Goal: Find specific page/section: Find specific page/section

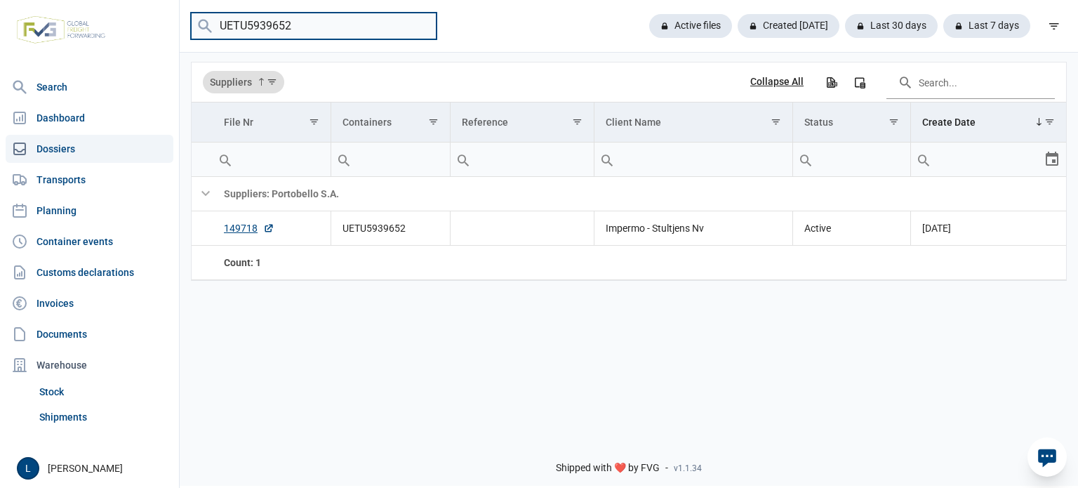
click at [334, 30] on input "UETU5939652" at bounding box center [314, 26] width 246 height 27
type input "simpolo"
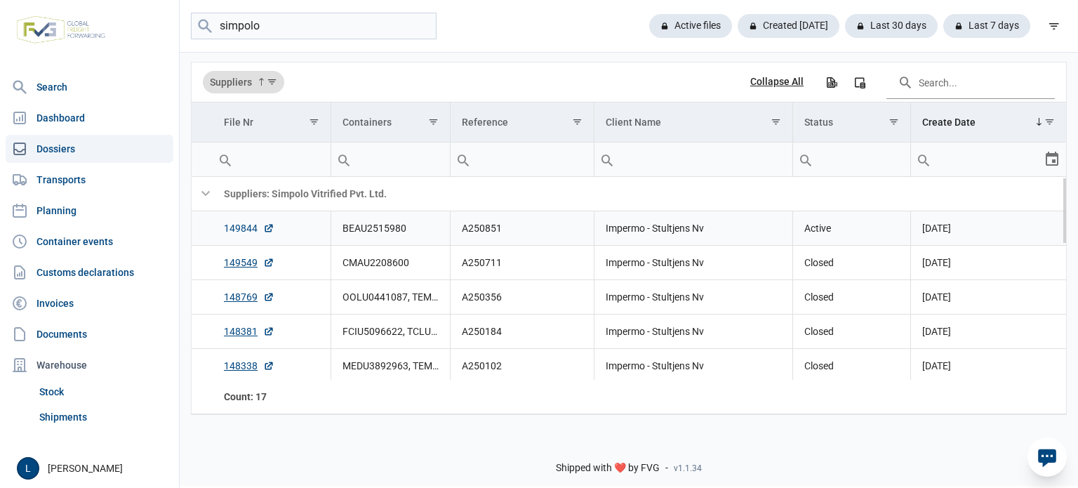
click at [238, 230] on link "149844" at bounding box center [249, 228] width 51 height 14
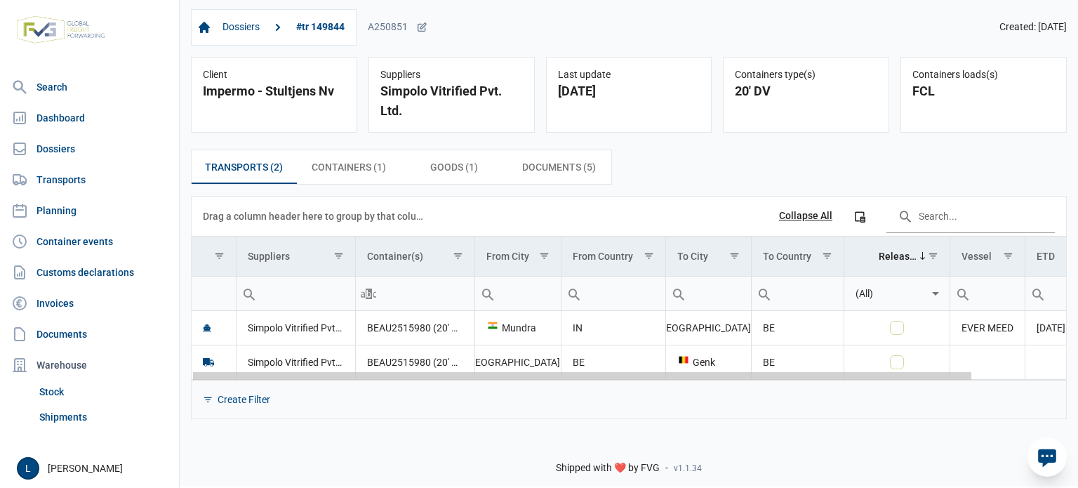
scroll to position [0, 104]
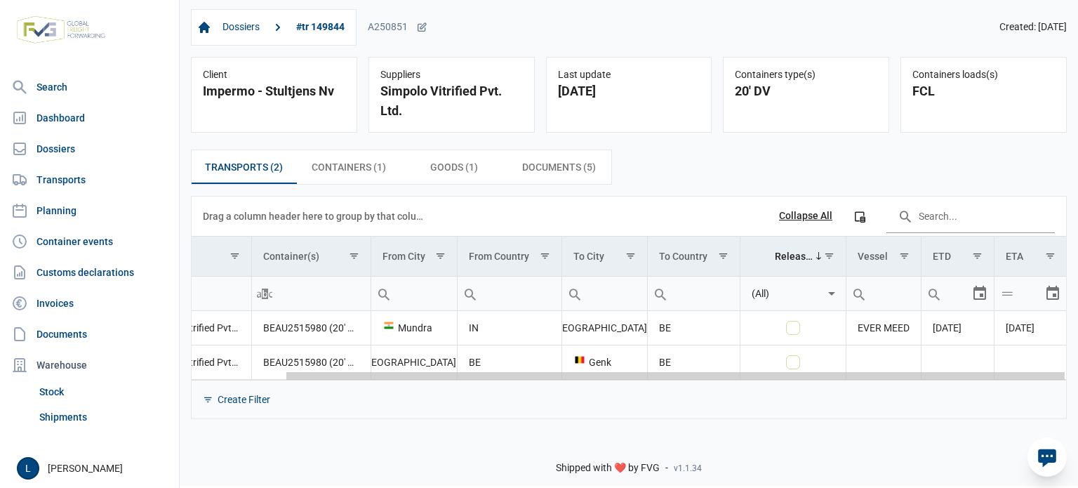
drag, startPoint x: 690, startPoint y: 378, endPoint x: 930, endPoint y: 378, distance: 239.3
click at [930, 378] on body "For evaluation purposes only. Redistribution prohibited. Please register an exi…" at bounding box center [539, 219] width 1078 height 488
